Goal: Task Accomplishment & Management: Complete application form

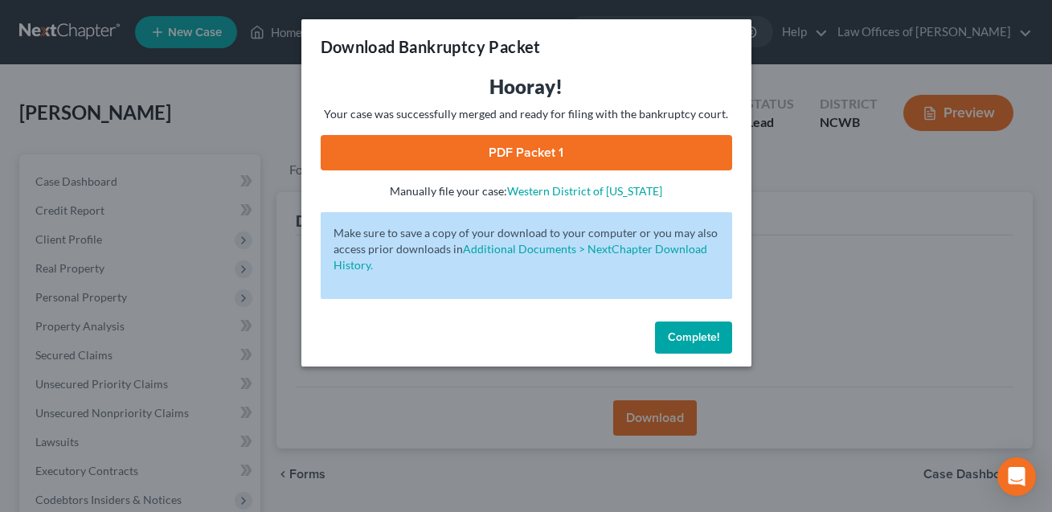
scroll to position [120, 0]
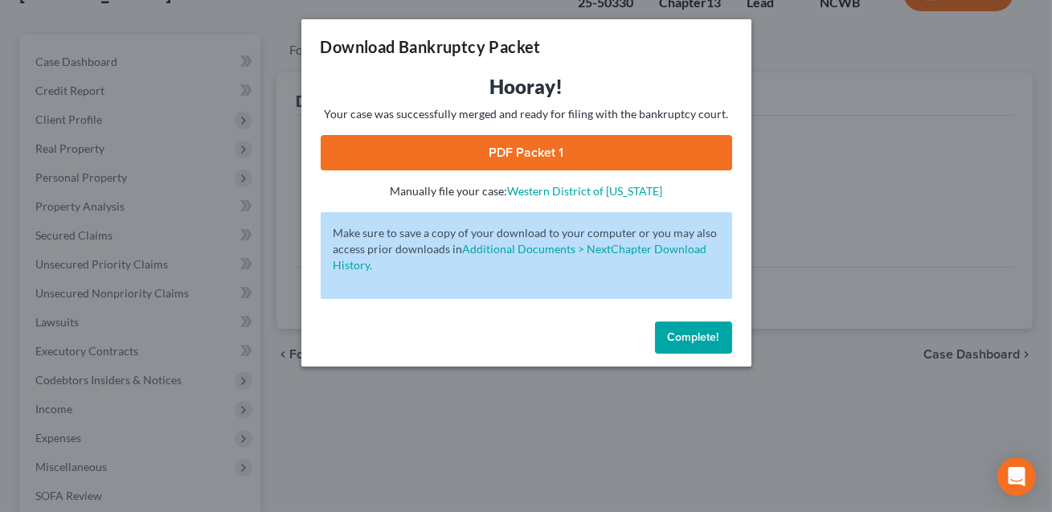
click at [697, 336] on span "Complete!" at bounding box center [693, 337] width 51 height 14
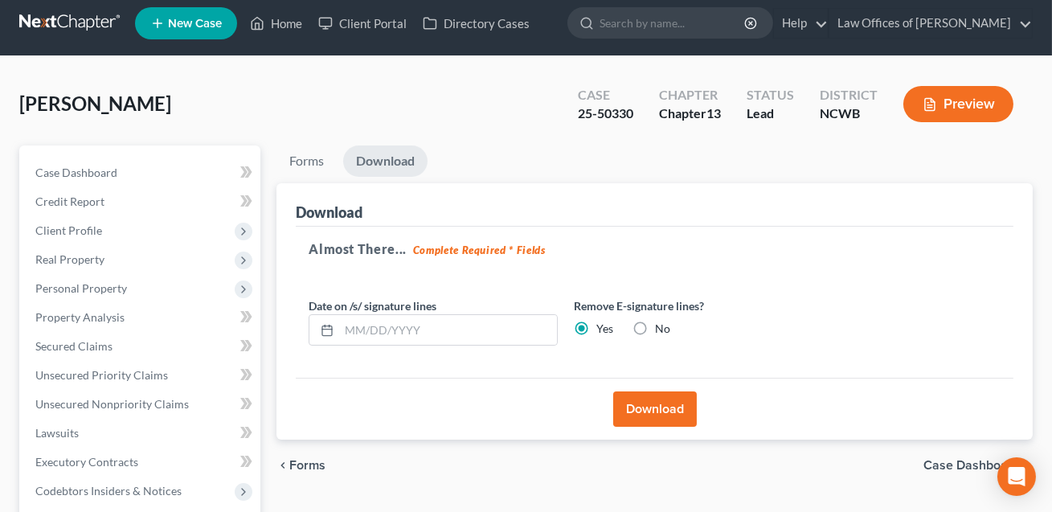
scroll to position [7, 0]
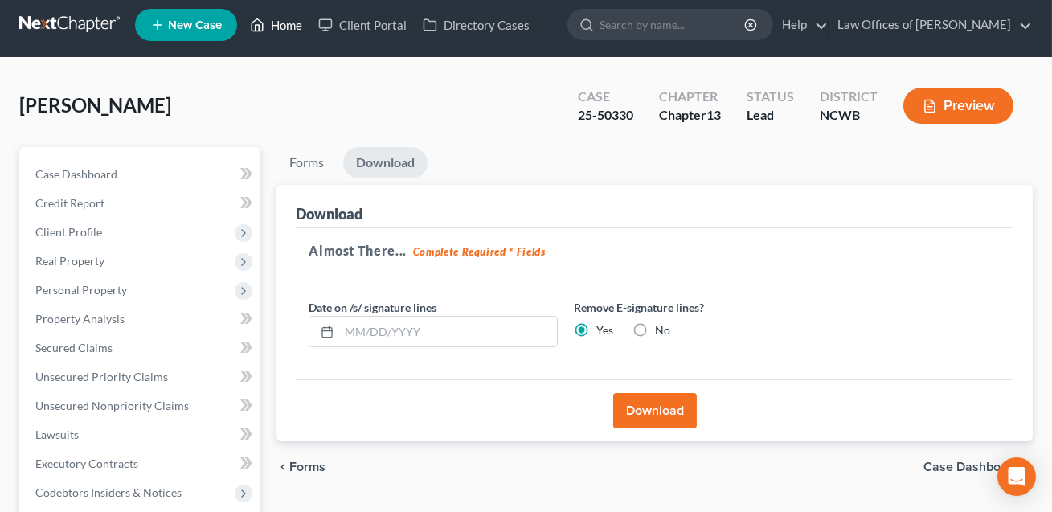
click at [283, 29] on link "Home" at bounding box center [276, 24] width 68 height 29
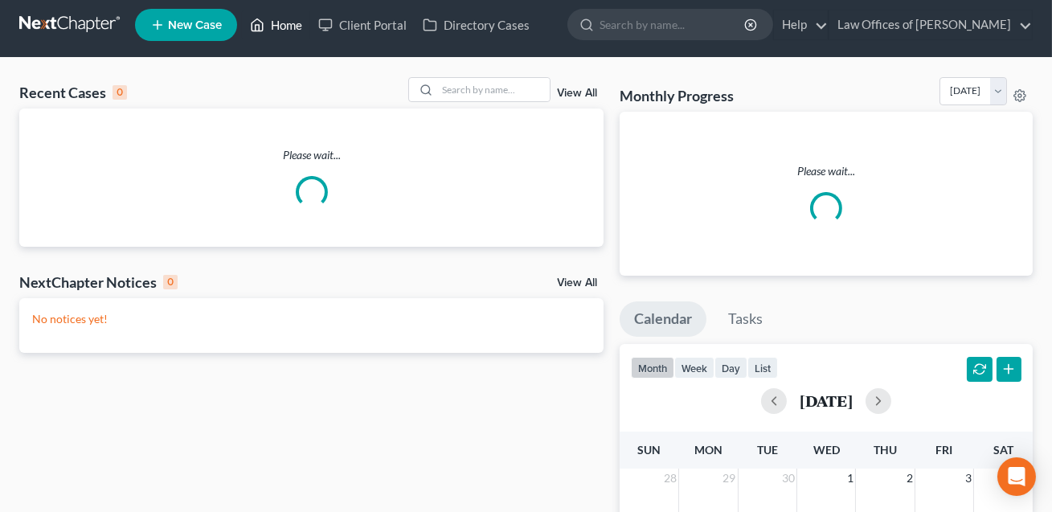
scroll to position [1, 0]
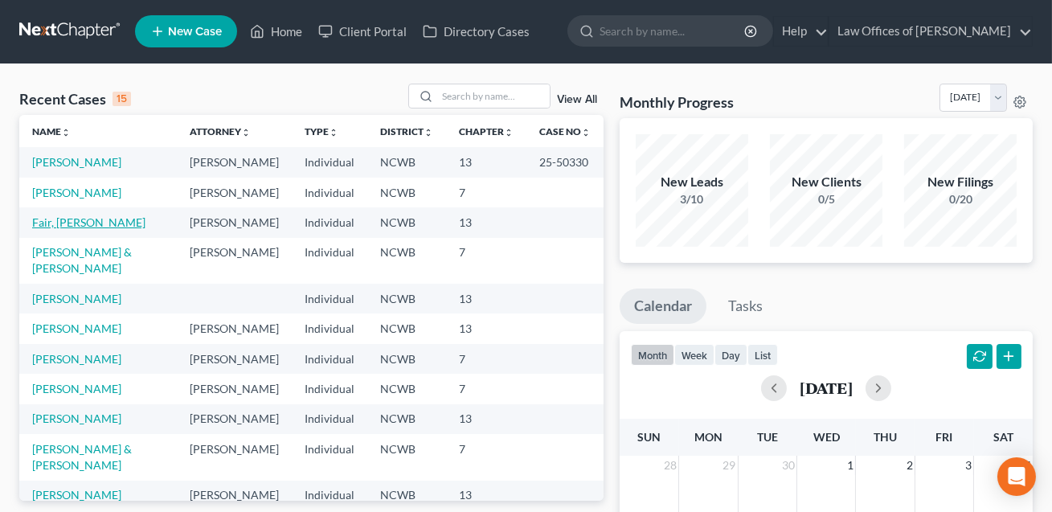
click at [67, 229] on link "Fair, [PERSON_NAME]" at bounding box center [88, 222] width 113 height 14
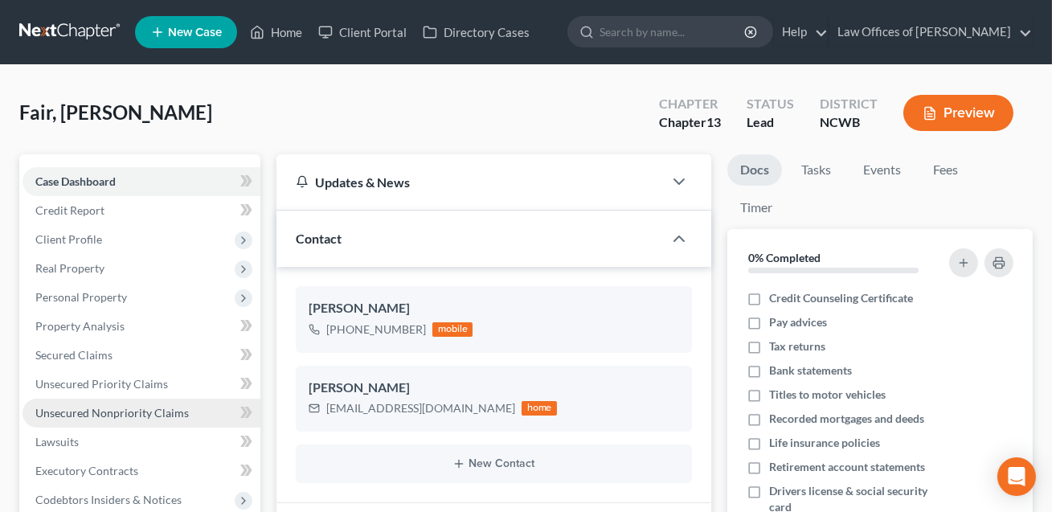
click at [108, 407] on span "Unsecured Nonpriority Claims" at bounding box center [111, 413] width 153 height 14
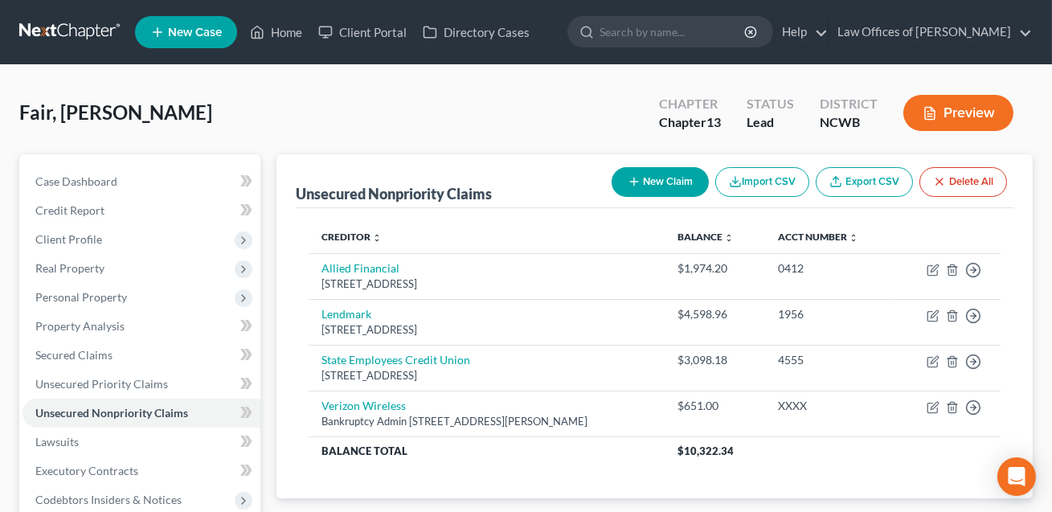
click at [655, 178] on button "New Claim" at bounding box center [659, 182] width 97 height 30
select select "0"
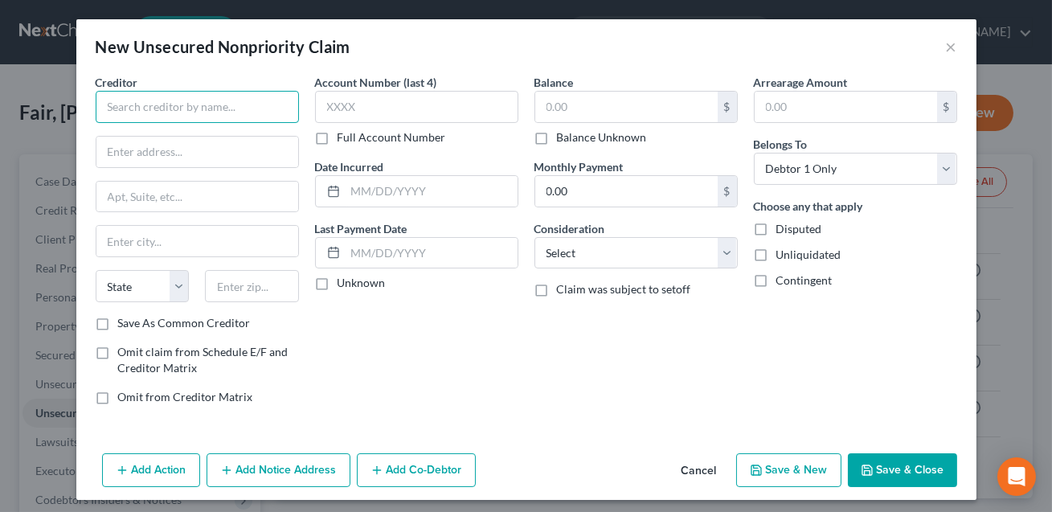
click at [160, 113] on input "text" at bounding box center [197, 107] width 203 height 32
click at [168, 108] on input "[PERSON_NAME] CreeHeights" at bounding box center [197, 107] width 203 height 32
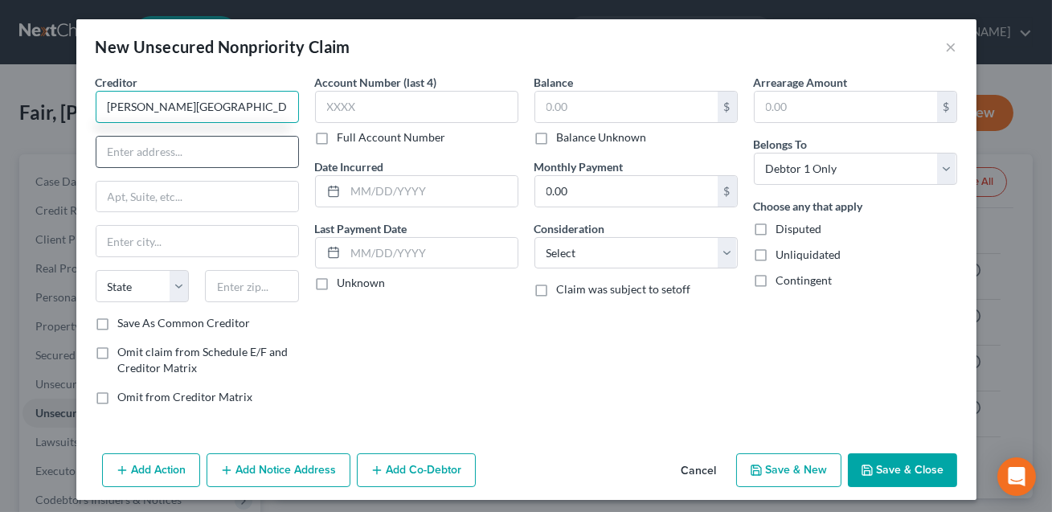
type input "[PERSON_NAME][GEOGRAPHIC_DATA]"
click at [175, 153] on input "text" at bounding box center [197, 152] width 202 height 31
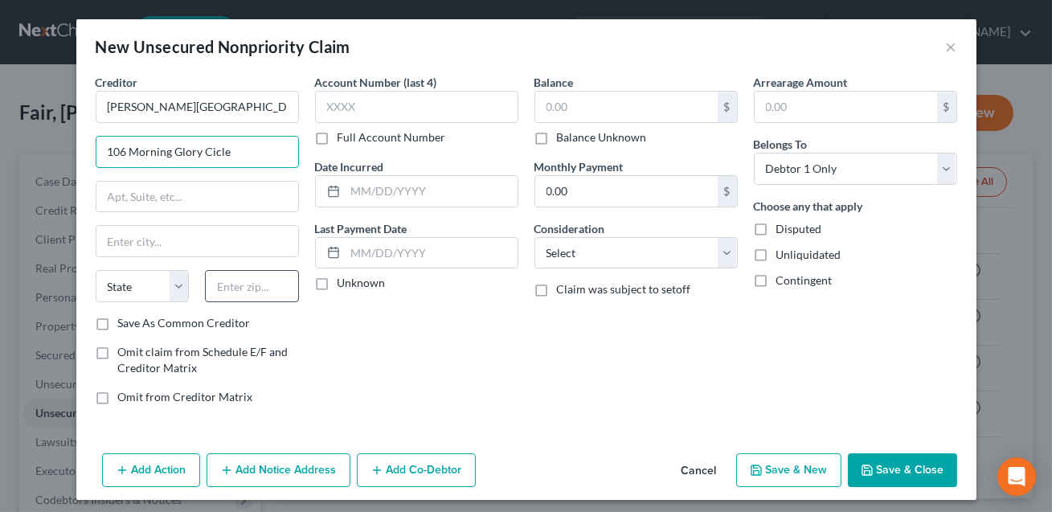
type input "106 Morning Glory Cicle"
click at [237, 280] on input "text" at bounding box center [252, 286] width 94 height 32
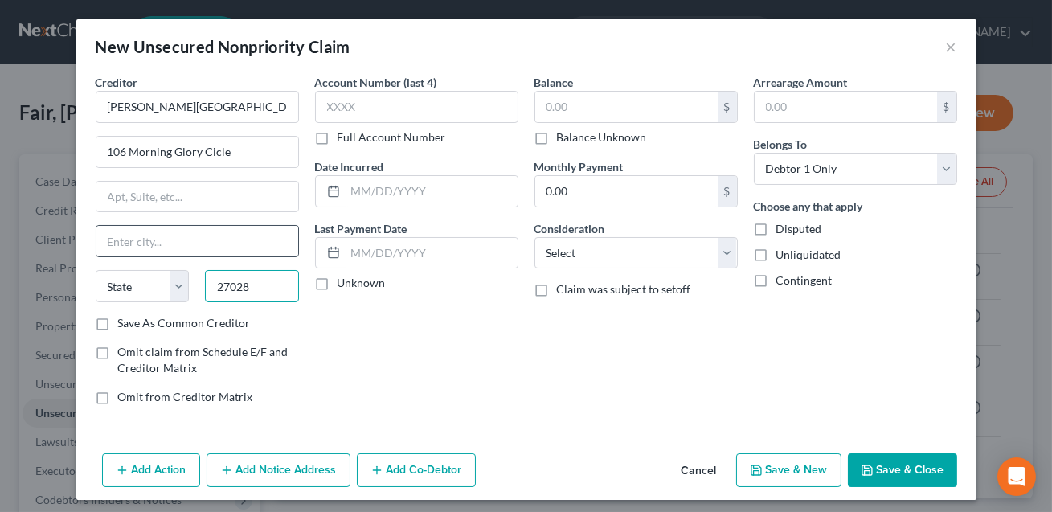
type input "27028"
click at [216, 238] on input "text" at bounding box center [197, 241] width 202 height 31
type input "[GEOGRAPHIC_DATA]"
select select "28"
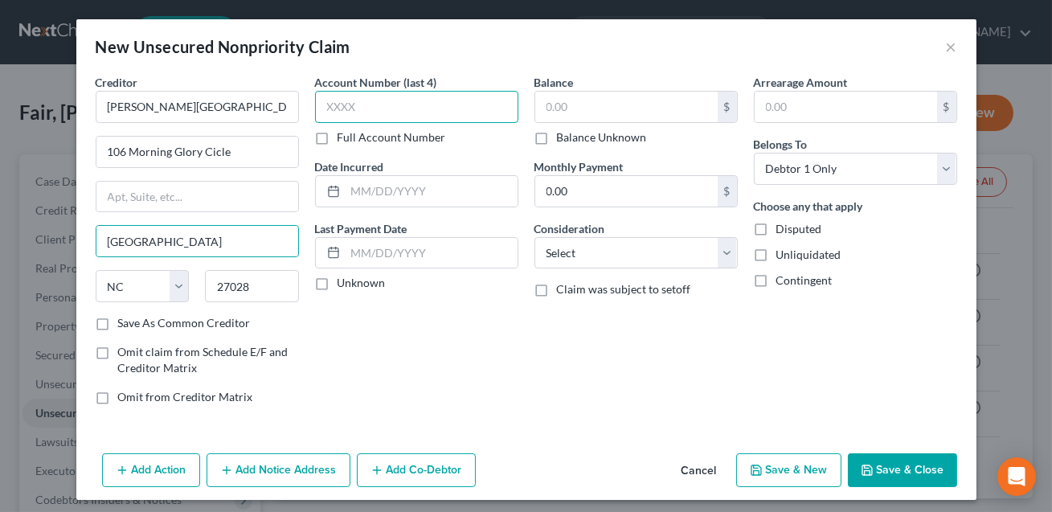
click at [366, 113] on input "text" at bounding box center [416, 107] width 203 height 32
type input "XXXX"
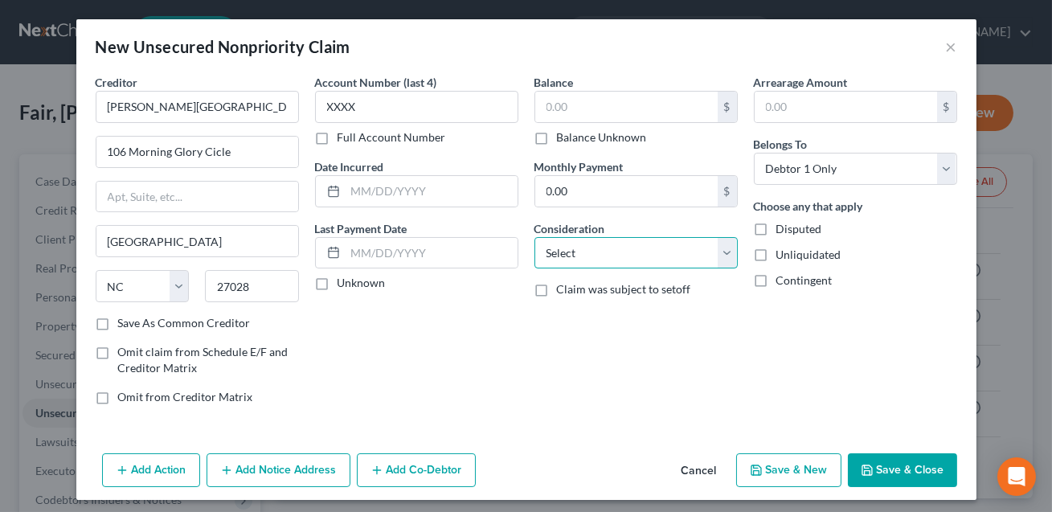
click at [577, 255] on select "Select Cable / Satellite Services Collection Agency Credit Card Debt Debt Couns…" at bounding box center [635, 253] width 203 height 32
select select "14"
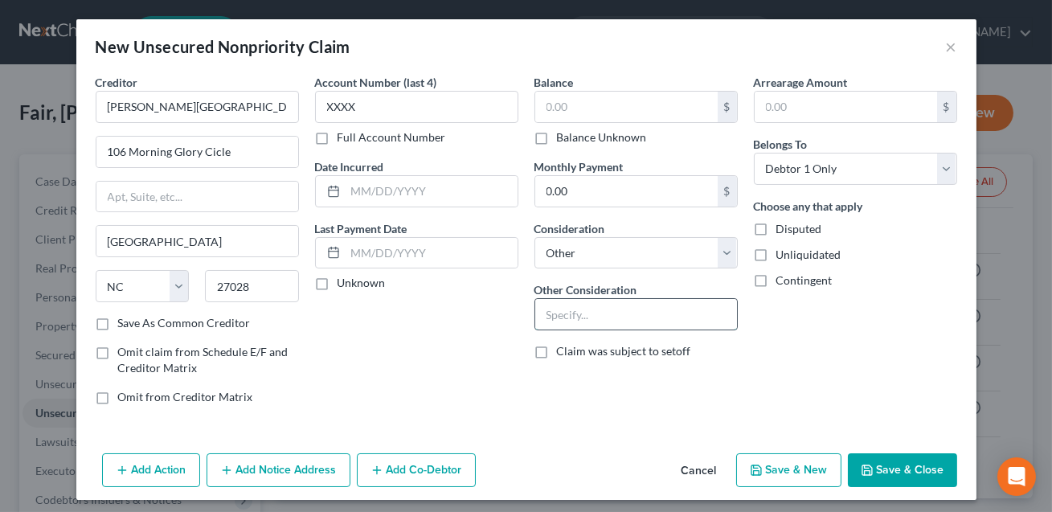
click at [566, 316] on input "text" at bounding box center [636, 314] width 202 height 31
click at [597, 313] on input "Deficiency from lease" at bounding box center [636, 314] width 202 height 31
click at [655, 311] on input "Deficiency and damamges from lease" at bounding box center [636, 314] width 202 height 31
type input "Deficiency and damages from lease"
click at [776, 226] on label "Disputed" at bounding box center [799, 229] width 46 height 16
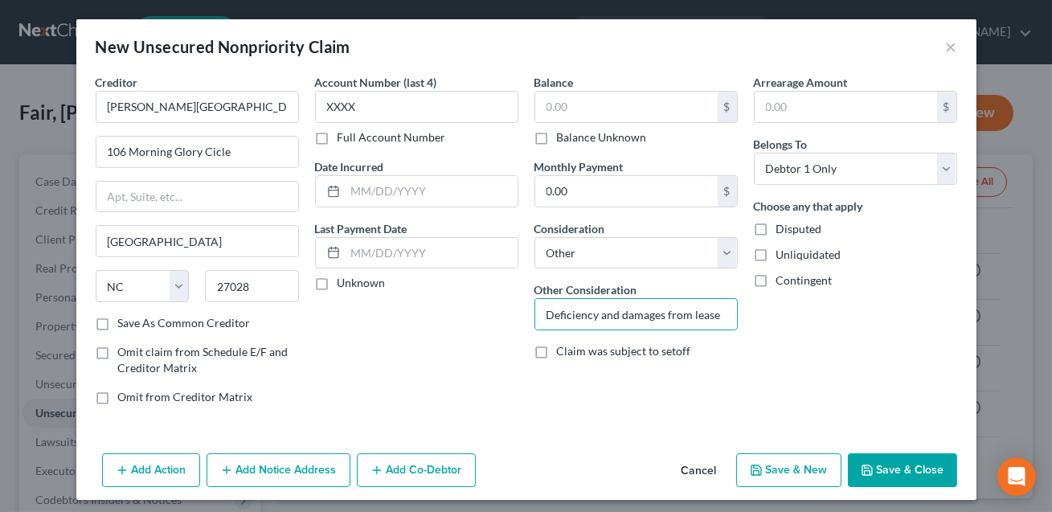
click at [782, 226] on input "Disputed" at bounding box center [787, 226] width 10 height 10
checkbox input "true"
click at [587, 108] on input "text" at bounding box center [626, 107] width 182 height 31
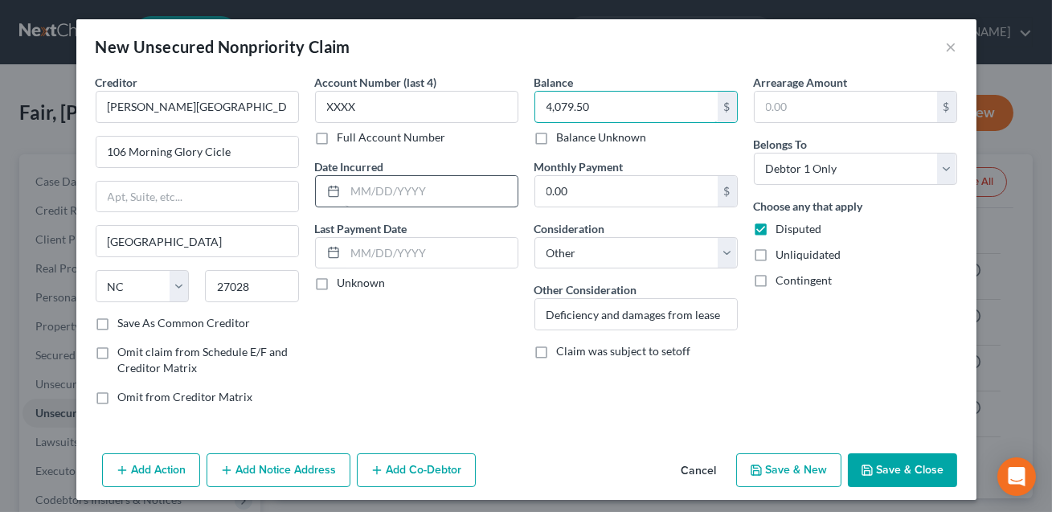
type input "4,079.50"
click at [409, 192] on input "text" at bounding box center [431, 191] width 172 height 31
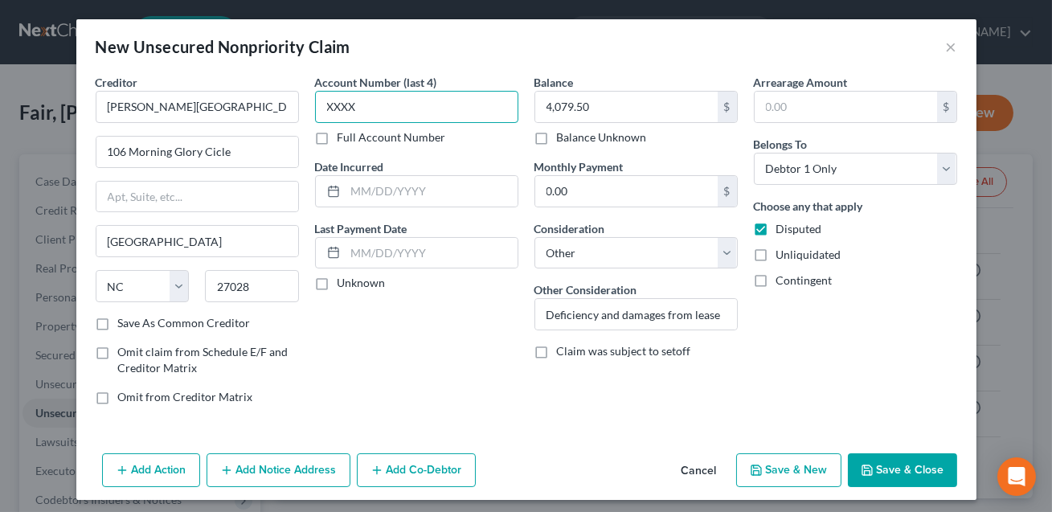
drag, startPoint x: 361, startPoint y: 109, endPoint x: 322, endPoint y: 104, distance: 39.0
click at [322, 104] on input "XXXX" at bounding box center [416, 107] width 203 height 32
type input "3203"
click at [285, 460] on button "Add Notice Address" at bounding box center [278, 470] width 144 height 34
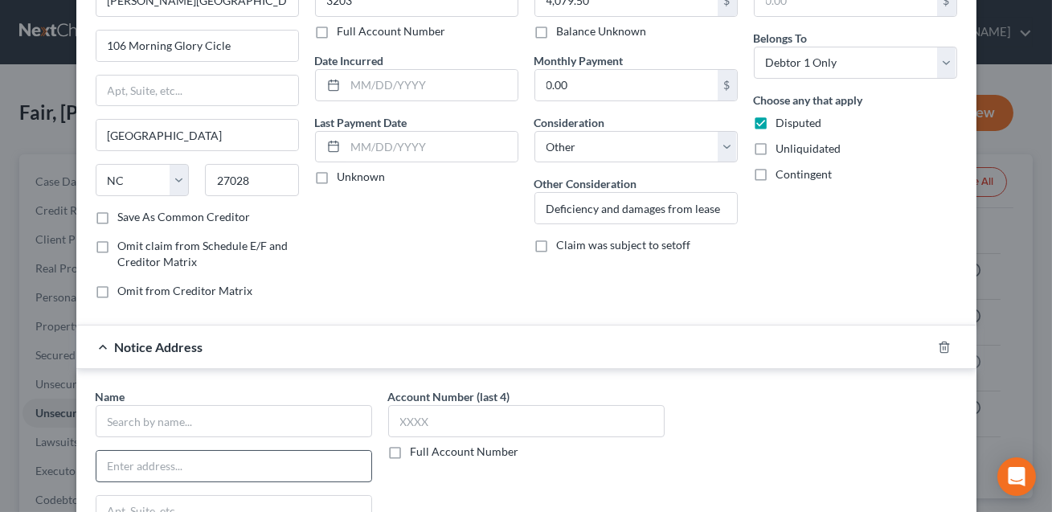
scroll to position [112, 0]
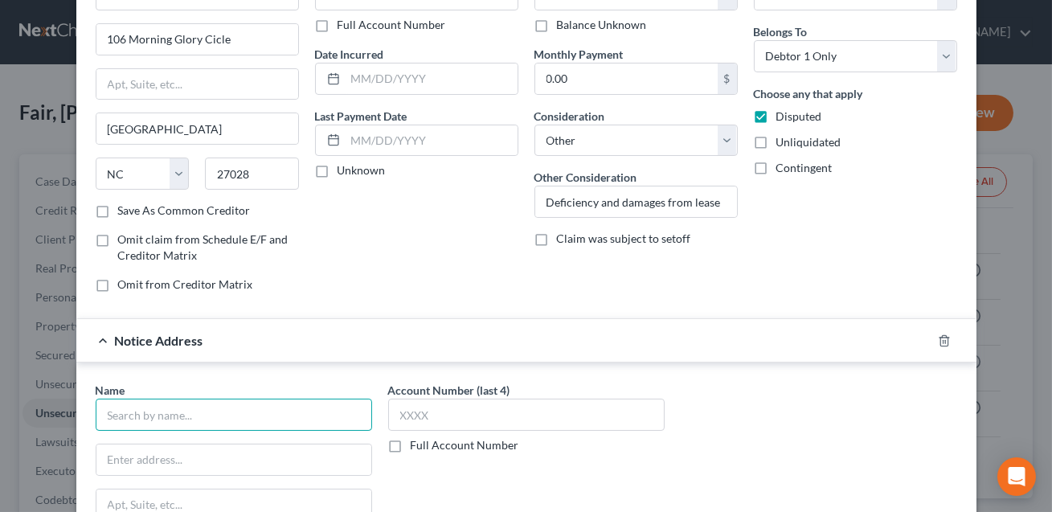
click at [198, 416] on input "text" at bounding box center [234, 414] width 276 height 32
type input "[PERSON_NAME]"
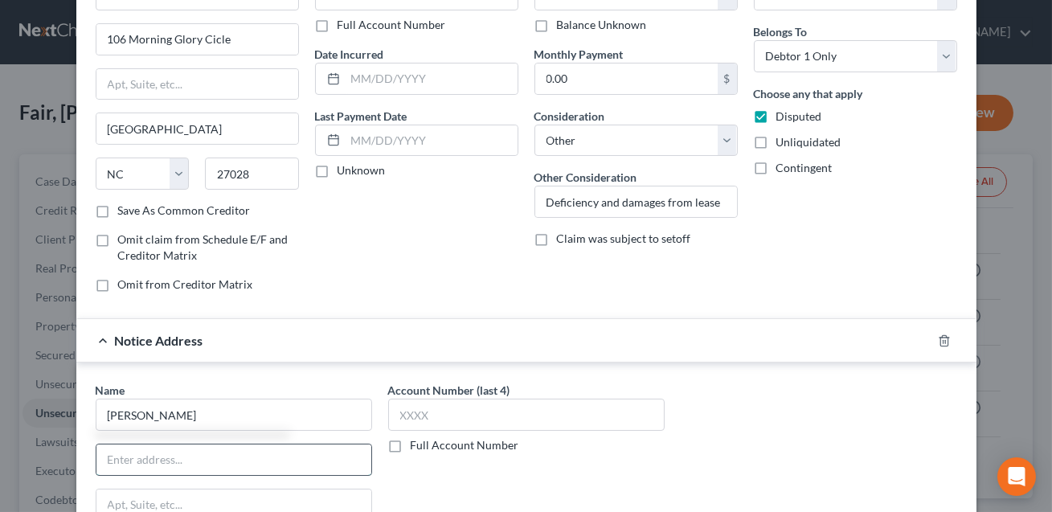
click at [170, 456] on input "text" at bounding box center [233, 459] width 275 height 31
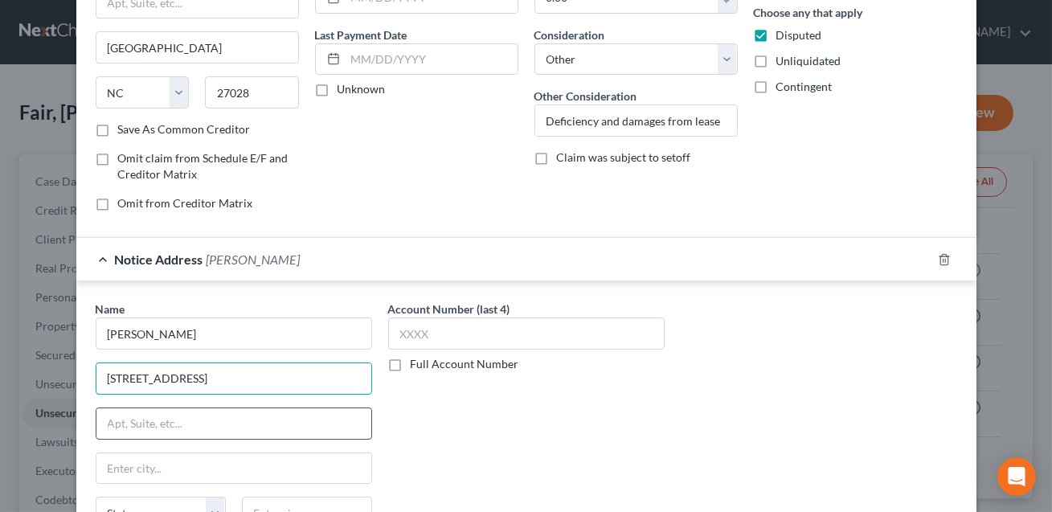
scroll to position [202, 0]
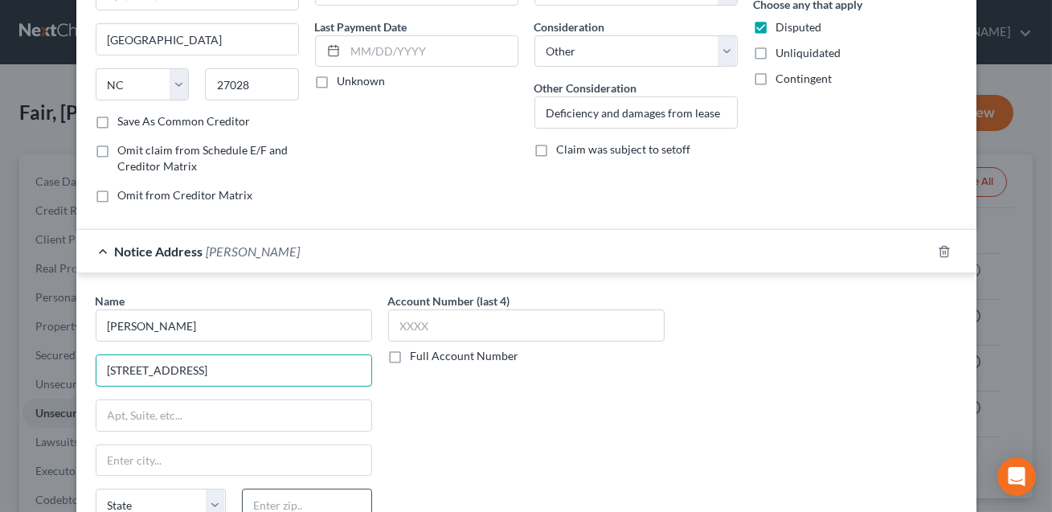
type input "[STREET_ADDRESS]"
click at [256, 503] on input "text" at bounding box center [307, 504] width 130 height 32
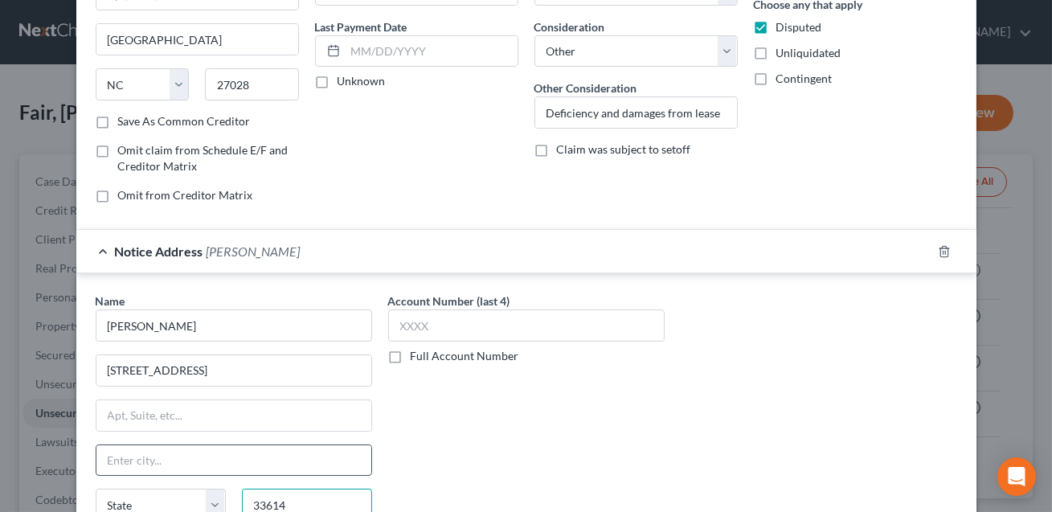
type input "33614"
click at [235, 449] on input "text" at bounding box center [233, 460] width 275 height 31
type input "[GEOGRAPHIC_DATA]"
select select "9"
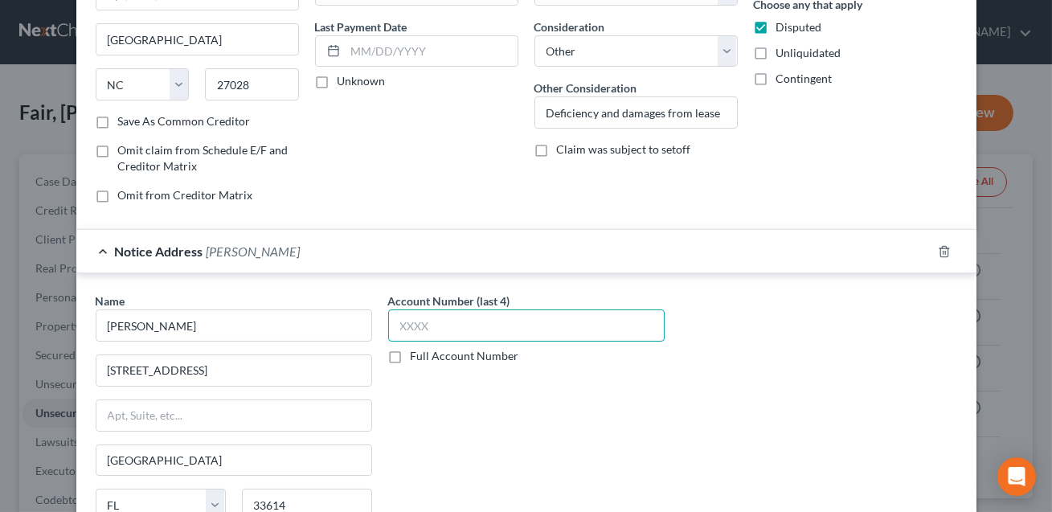
click at [440, 331] on input "text" at bounding box center [526, 325] width 276 height 32
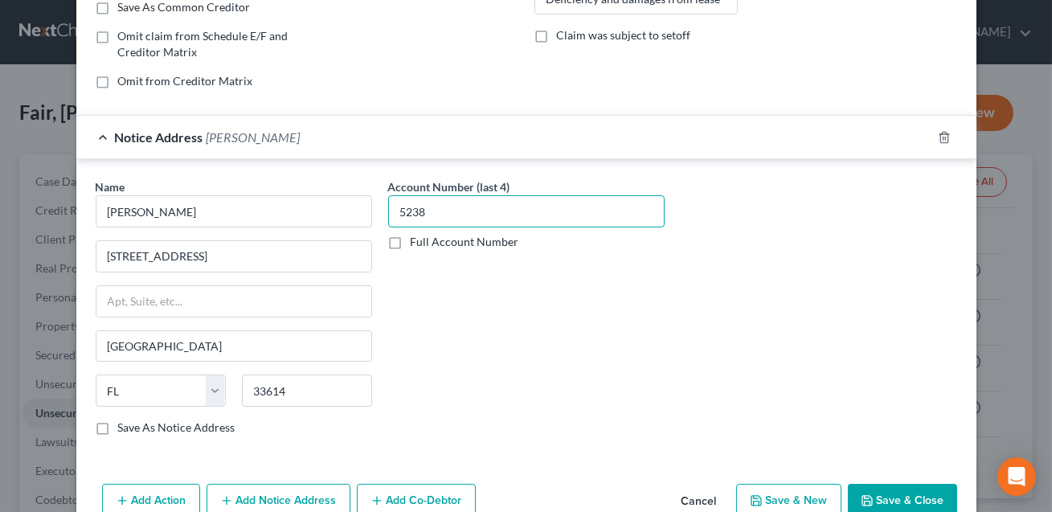
scroll to position [351, 0]
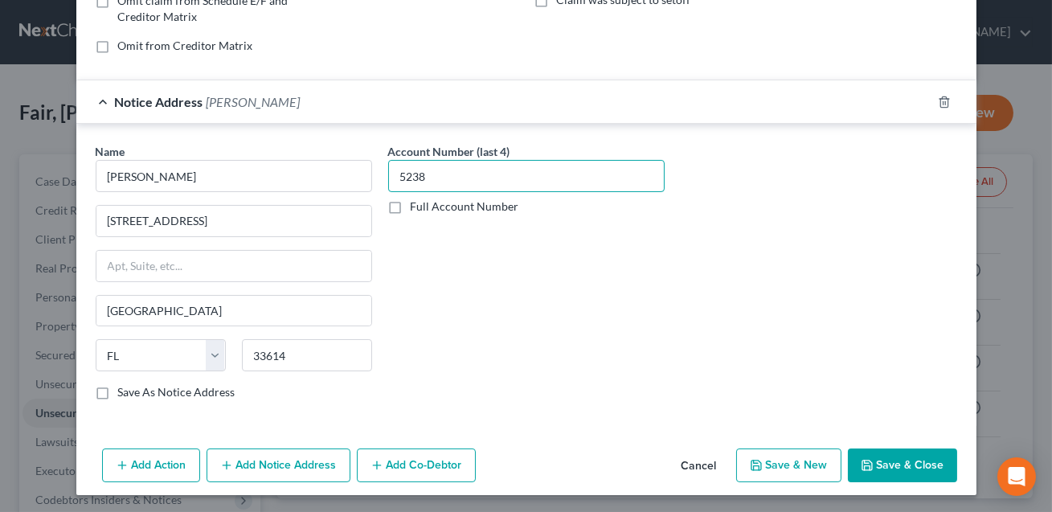
type input "5238"
click at [870, 460] on icon "button" at bounding box center [867, 465] width 10 height 10
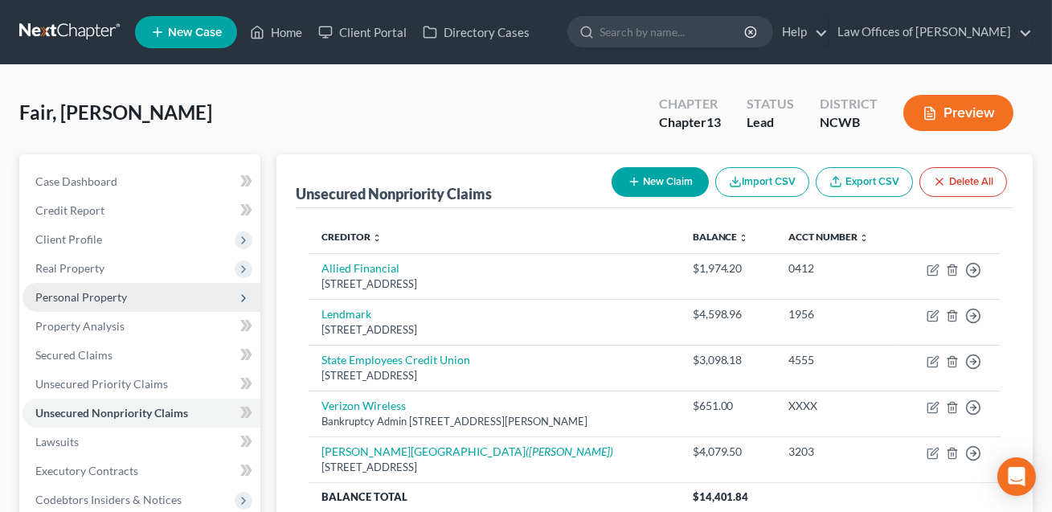
click at [84, 294] on span "Personal Property" at bounding box center [81, 297] width 92 height 14
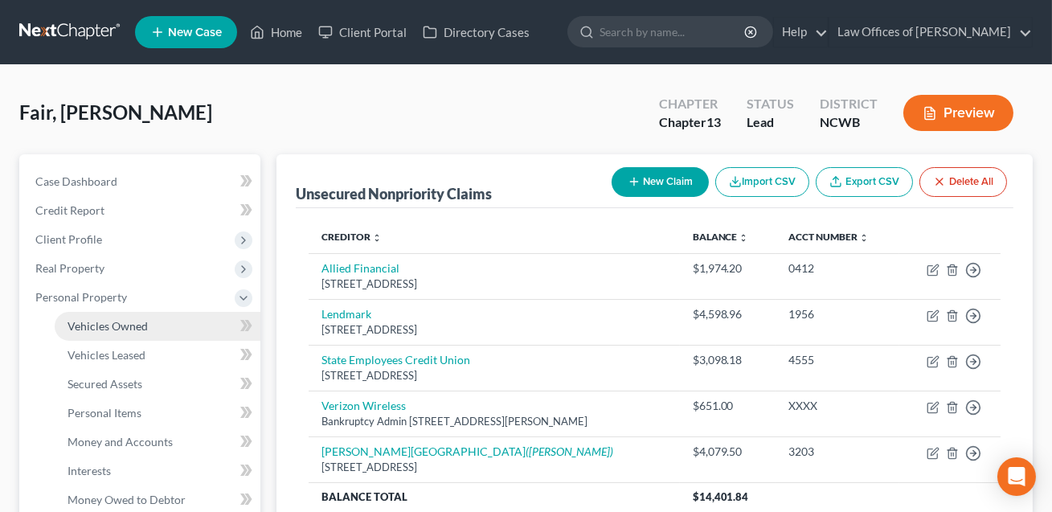
click at [103, 326] on span "Vehicles Owned" at bounding box center [107, 326] width 80 height 14
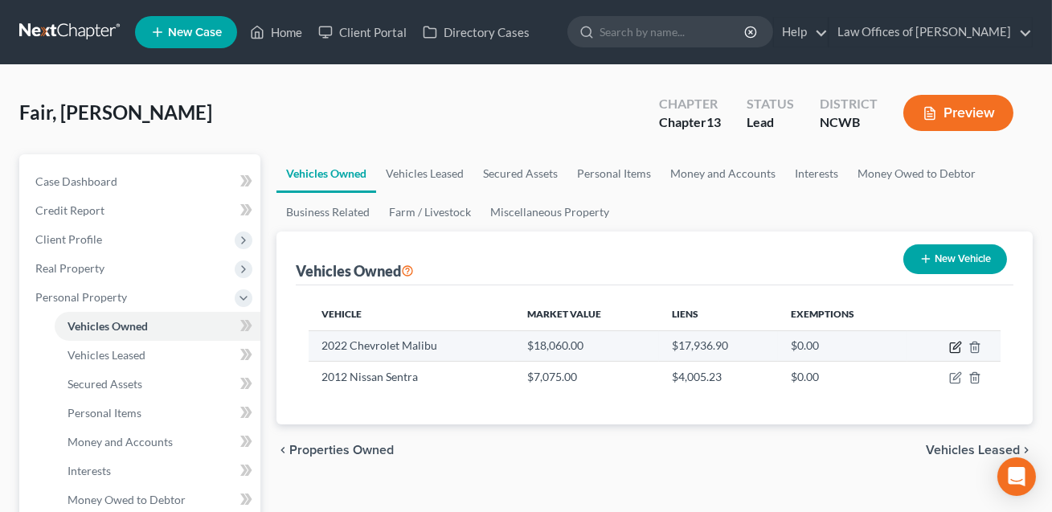
click at [959, 345] on icon "button" at bounding box center [955, 347] width 13 height 13
select select "0"
select select "4"
select select "2"
select select "0"
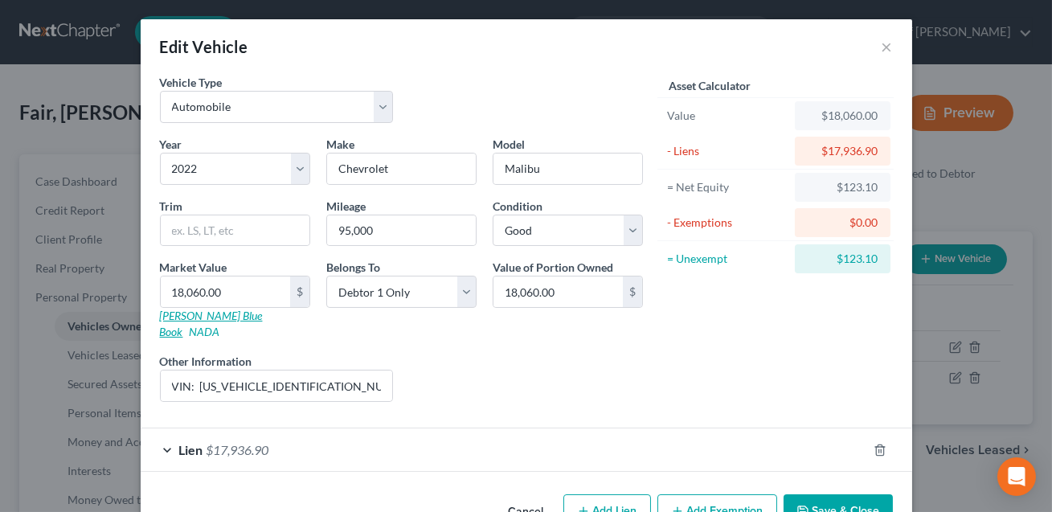
click at [199, 318] on link "[PERSON_NAME] Blue Book" at bounding box center [211, 323] width 103 height 30
